Goal: Check status: Check status

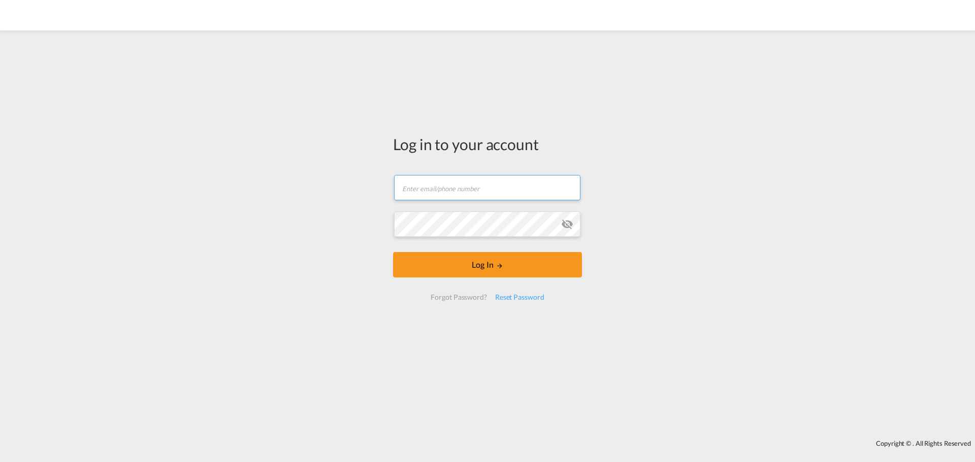
type input "ocean@gosynergie.com"
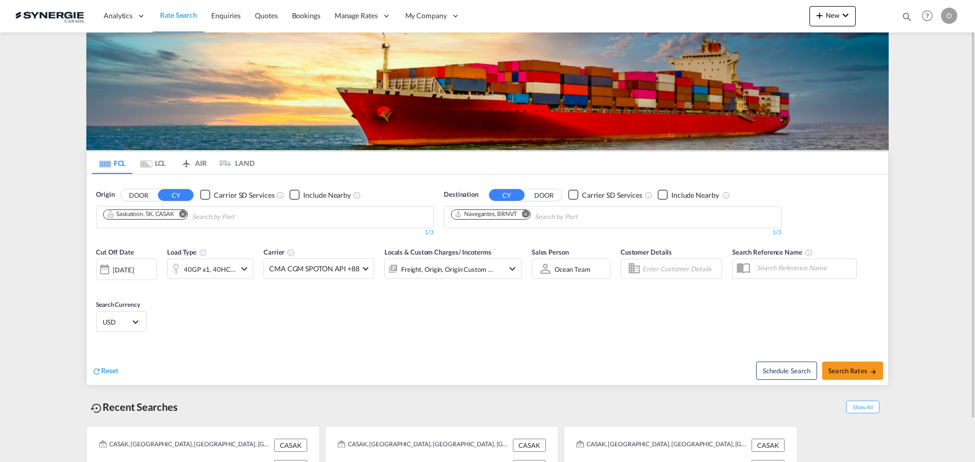
click at [905, 16] on md-icon "icon-magnify" at bounding box center [906, 16] width 11 height 11
click at [743, 12] on select "Bookings Quotes Enquiries" at bounding box center [745, 17] width 48 height 18
select select "Quotes"
click at [721, 8] on select "Bookings Quotes Enquiries" at bounding box center [745, 17] width 48 height 18
click at [805, 15] on input at bounding box center [830, 17] width 126 height 18
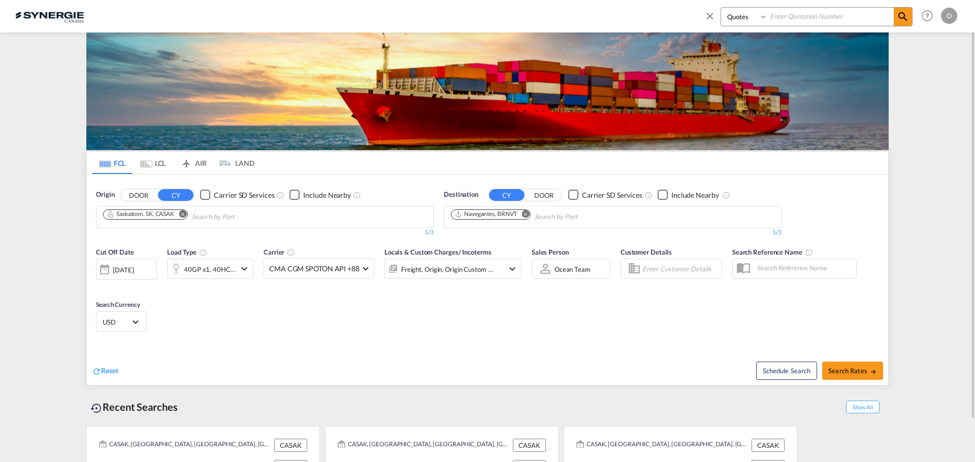
paste input "SYC000014238-A"
type input "SYC000014238-A"
click at [899, 17] on md-icon "icon-magnify" at bounding box center [902, 17] width 12 height 12
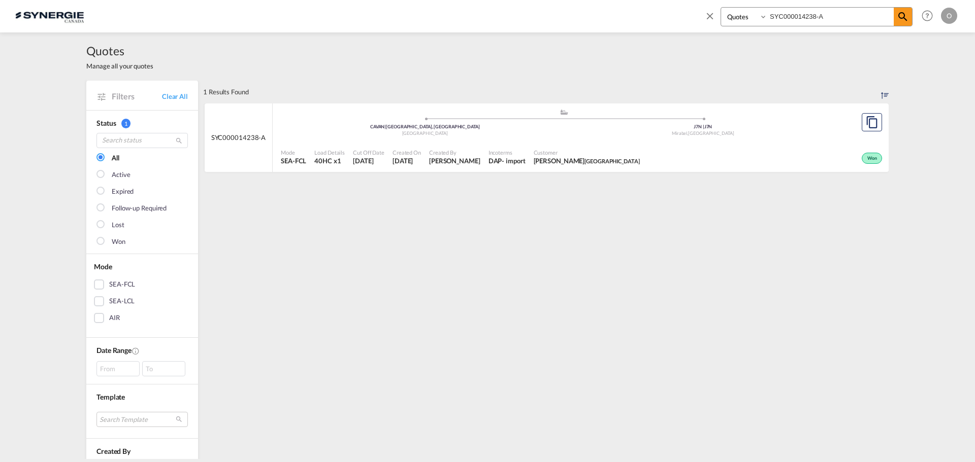
click at [793, 139] on div ".a{fill:#aaa8ad;} .a{fill:#aaa8ad;} CAVAN | Vancouver, BC Canada J7N | J7N Mira…" at bounding box center [564, 124] width 566 height 30
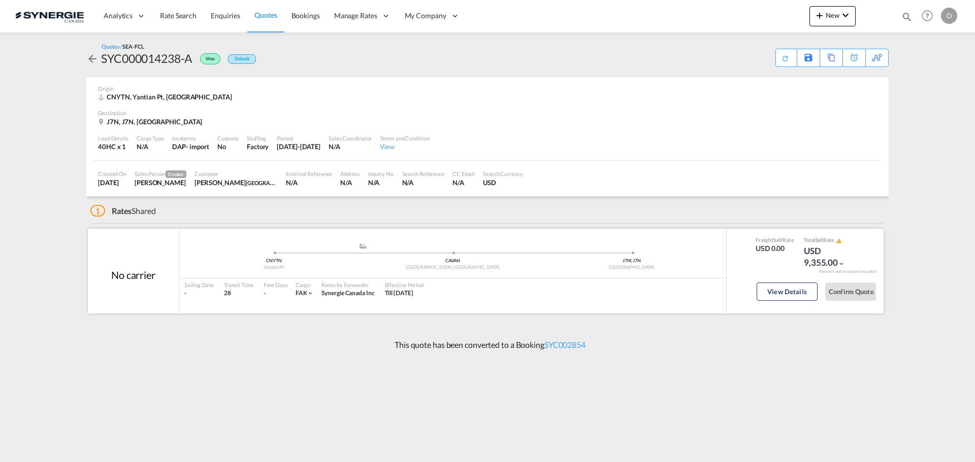
click at [819, 294] on div "View Details Confirm Quote" at bounding box center [815, 294] width 119 height 29
click at [797, 292] on button "View Details" at bounding box center [786, 292] width 61 height 18
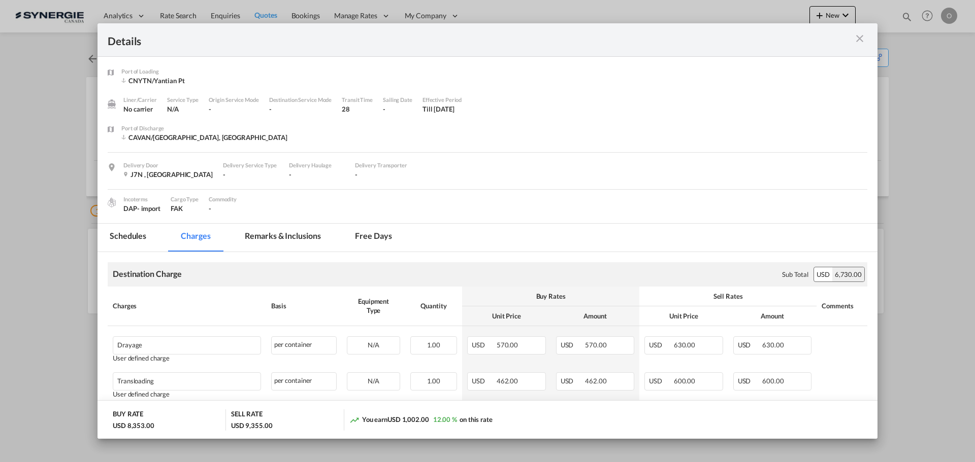
click at [256, 232] on md-tab-item "Remarks & Inclusions" at bounding box center [282, 238] width 100 height 28
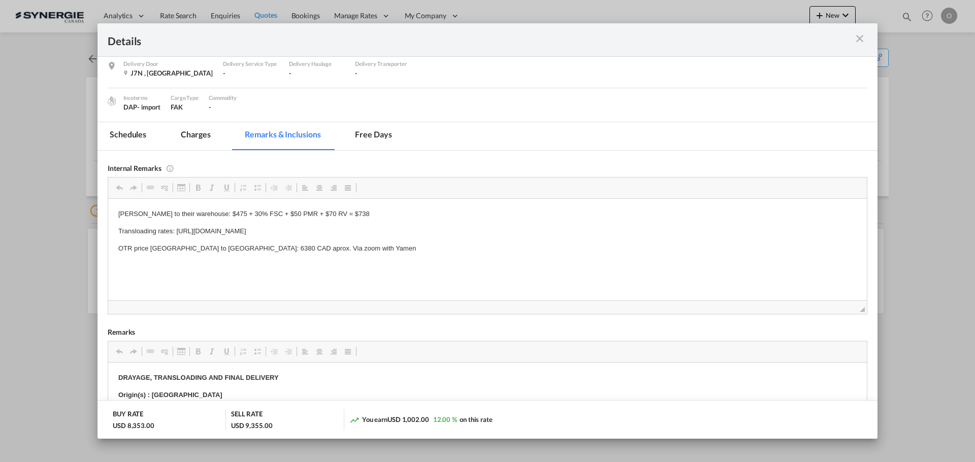
scroll to position [152, 0]
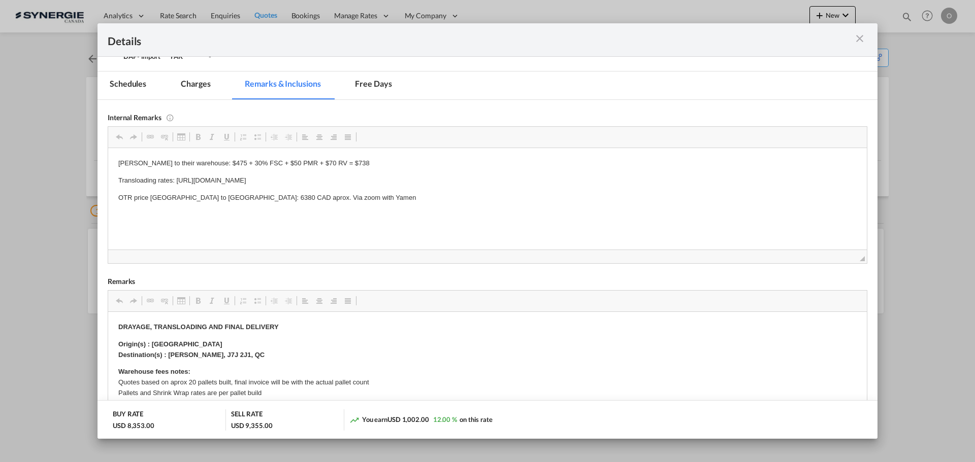
drag, startPoint x: 453, startPoint y: 179, endPoint x: 220, endPoint y: 178, distance: 232.5
drag, startPoint x: 176, startPoint y: 181, endPoint x: 441, endPoint y: 180, distance: 264.9
click at [441, 180] on p "Transloading rates: https://app.frontapp.com/open/cnv_q8am0cv?key=FwJ7rNdCoxTDj…" at bounding box center [487, 180] width 738 height 11
copy p "https://app.frontapp.com/open/cnv_q8am0cv?key=FwJ7rNdCoxTDjeKdXkG7n7jtWvfwIAfN"
click at [852, 37] on div "Port of Loading ..." at bounding box center [829, 39] width 76 height 13
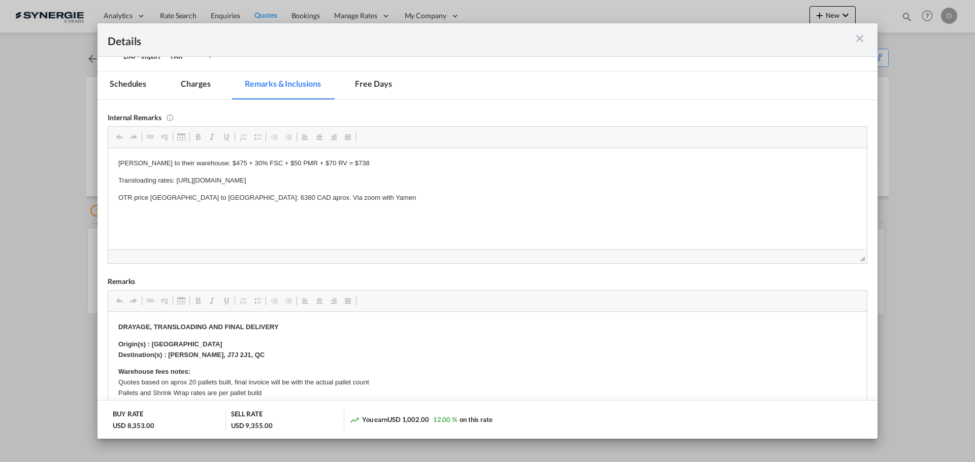
click at [863, 38] on md-icon "icon-close m-3 fg-AAA8AD cursor" at bounding box center [859, 38] width 12 height 12
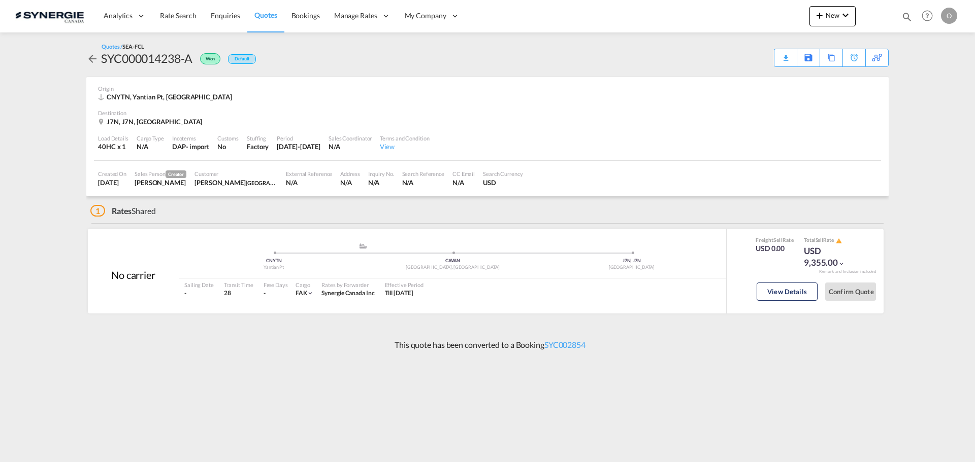
click at [903, 17] on md-icon "icon-magnify" at bounding box center [906, 16] width 11 height 11
drag, startPoint x: 741, startPoint y: 11, endPoint x: 744, endPoint y: 19, distance: 8.5
click at [741, 11] on select "Bookings Quotes Enquiries" at bounding box center [745, 17] width 48 height 18
select select "Quotes"
click at [721, 8] on select "Bookings Quotes Enquiries" at bounding box center [745, 17] width 48 height 18
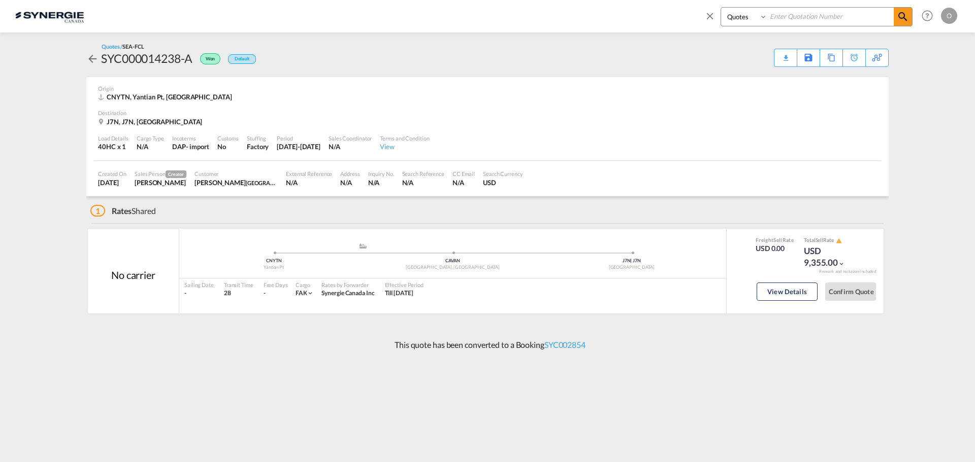
click at [815, 17] on input at bounding box center [830, 17] width 126 height 18
paste input "SYC000013557"
type input "SYC000013557"
click at [900, 15] on md-icon "icon-magnify" at bounding box center [902, 17] width 12 height 12
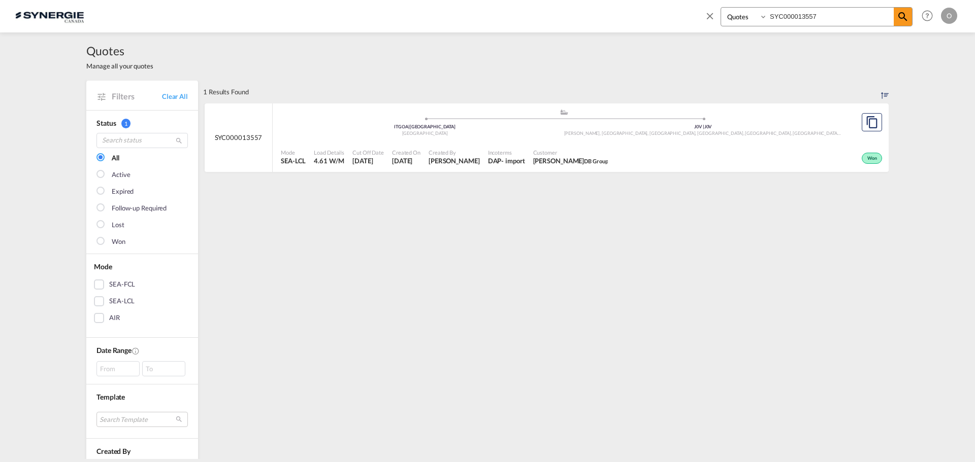
click at [791, 154] on div "Won" at bounding box center [748, 157] width 273 height 25
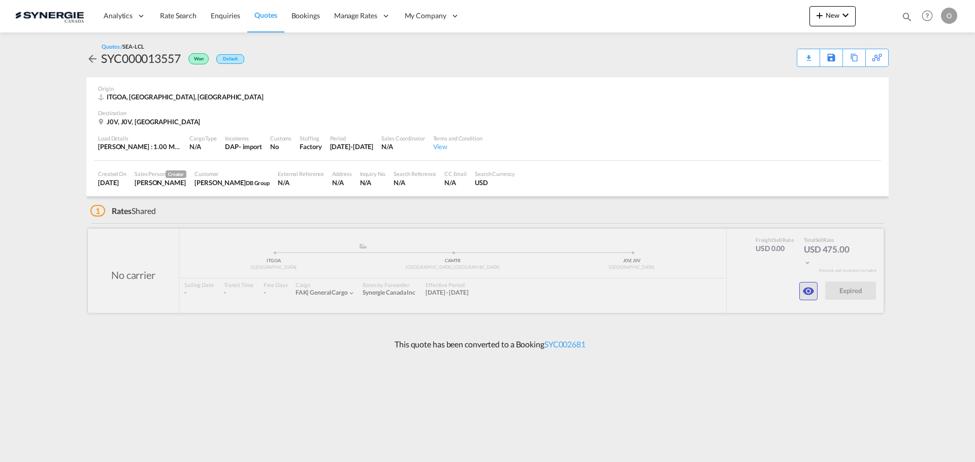
click at [809, 292] on md-icon "icon-eye" at bounding box center [808, 291] width 12 height 12
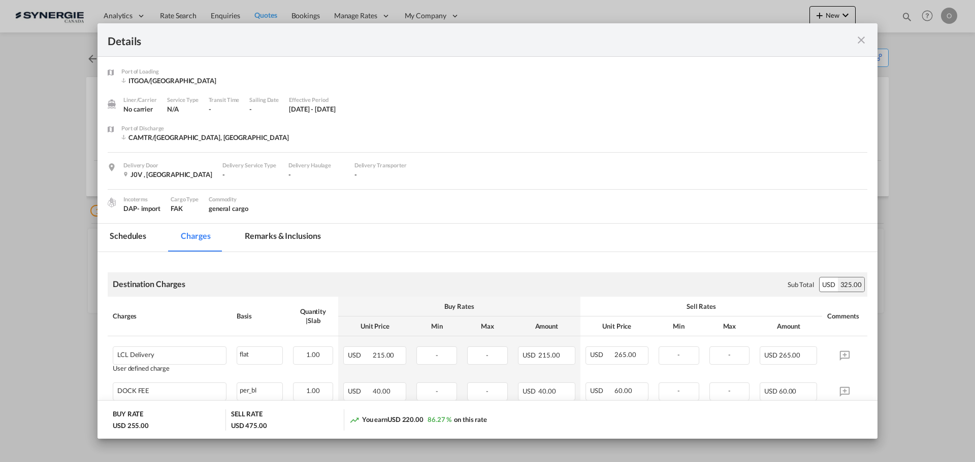
click at [289, 226] on md-tab-item "Remarks & Inclusions" at bounding box center [282, 238] width 100 height 28
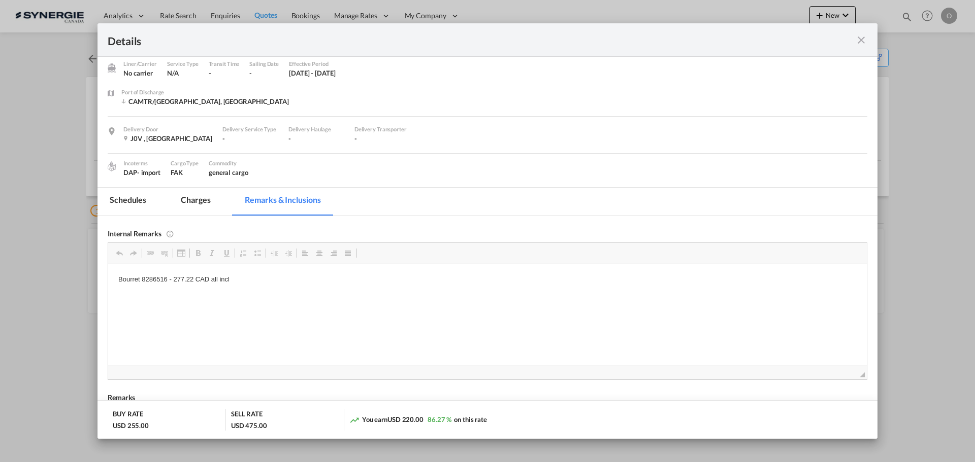
scroll to position [51, 0]
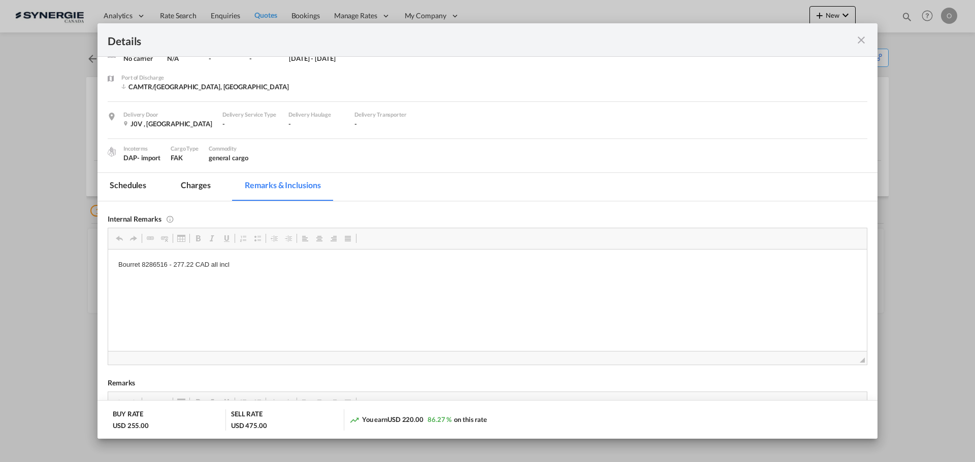
click at [859, 39] on md-icon "icon-close fg-AAA8AD m-0 cursor" at bounding box center [861, 40] width 12 height 12
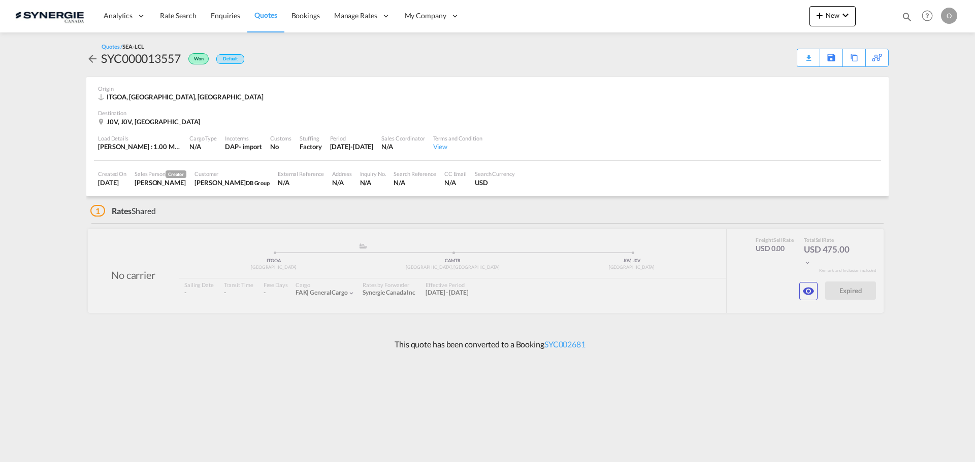
scroll to position [0, 0]
